Goal: Check status: Check status

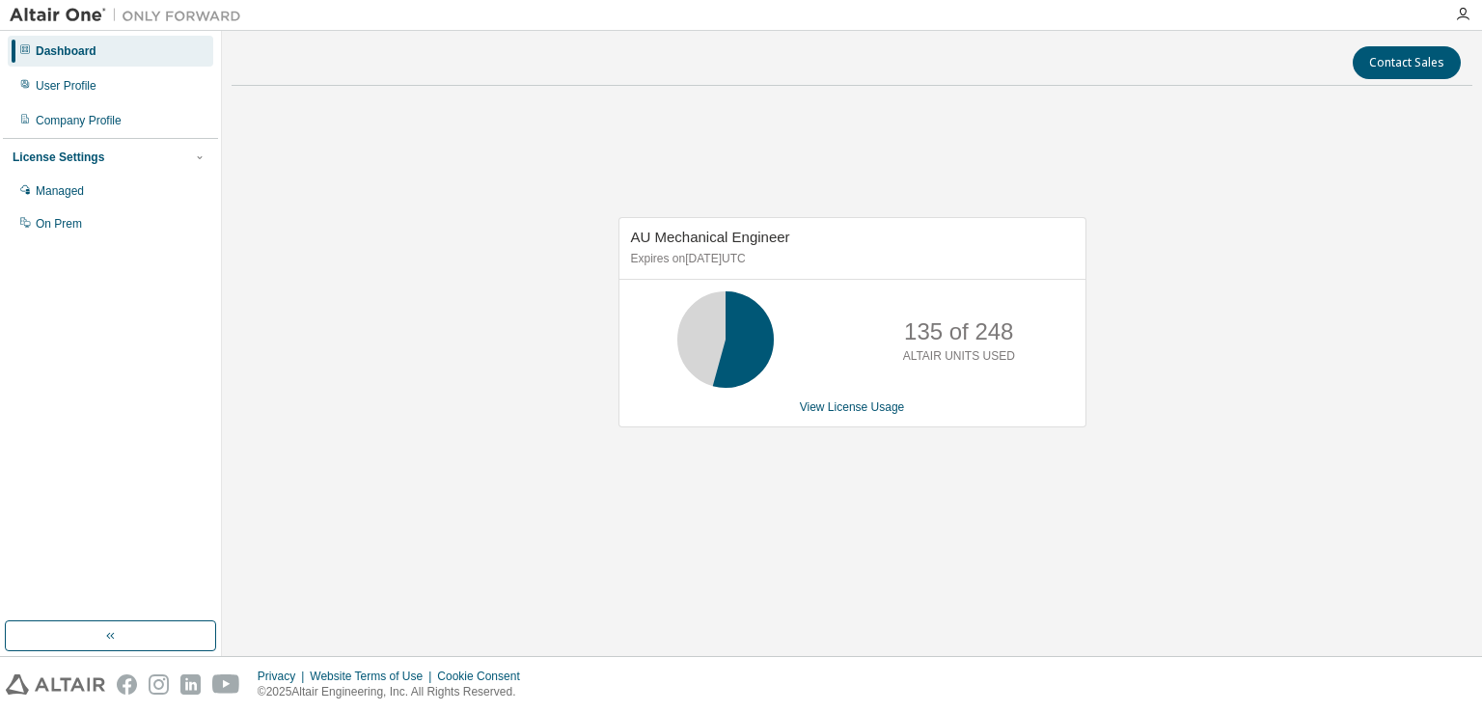
click at [473, 377] on div "AU Mechanical Engineer Expires on March 31, 2026 UTC 135 of 248 ALTAIR UNITS US…" at bounding box center [852, 332] width 1241 height 463
drag, startPoint x: 429, startPoint y: 379, endPoint x: 12, endPoint y: 379, distance: 417.8
click at [428, 379] on div "AU Mechanical Engineer Expires on March 31, 2026 UTC 135 of 248 ALTAIR UNITS US…" at bounding box center [852, 332] width 1241 height 463
click at [317, 201] on div "AU Mechanical Engineer Expires on March 31, 2026 UTC 135 of 248 ALTAIR UNITS US…" at bounding box center [852, 332] width 1241 height 463
